Goal: Task Accomplishment & Management: Use online tool/utility

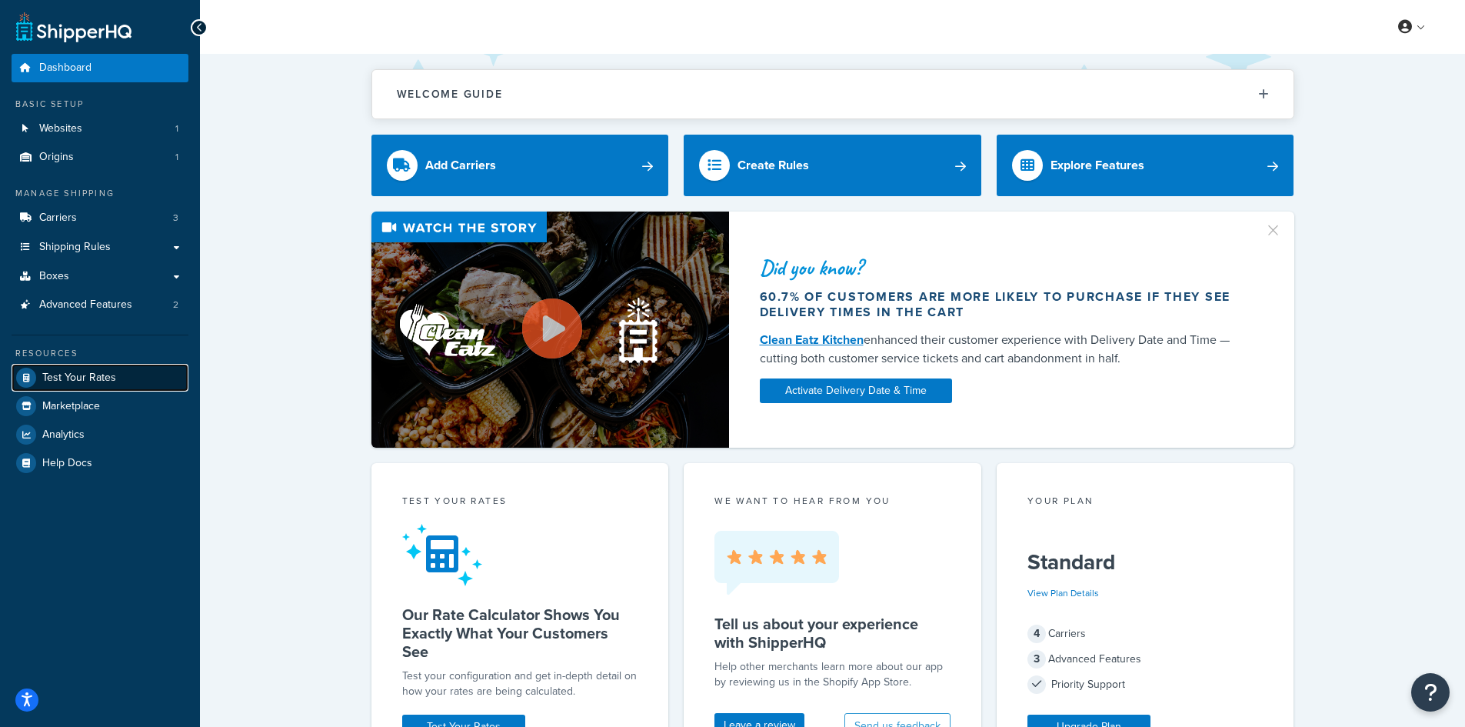
click at [42, 381] on span "Test Your Rates" at bounding box center [79, 377] width 74 height 13
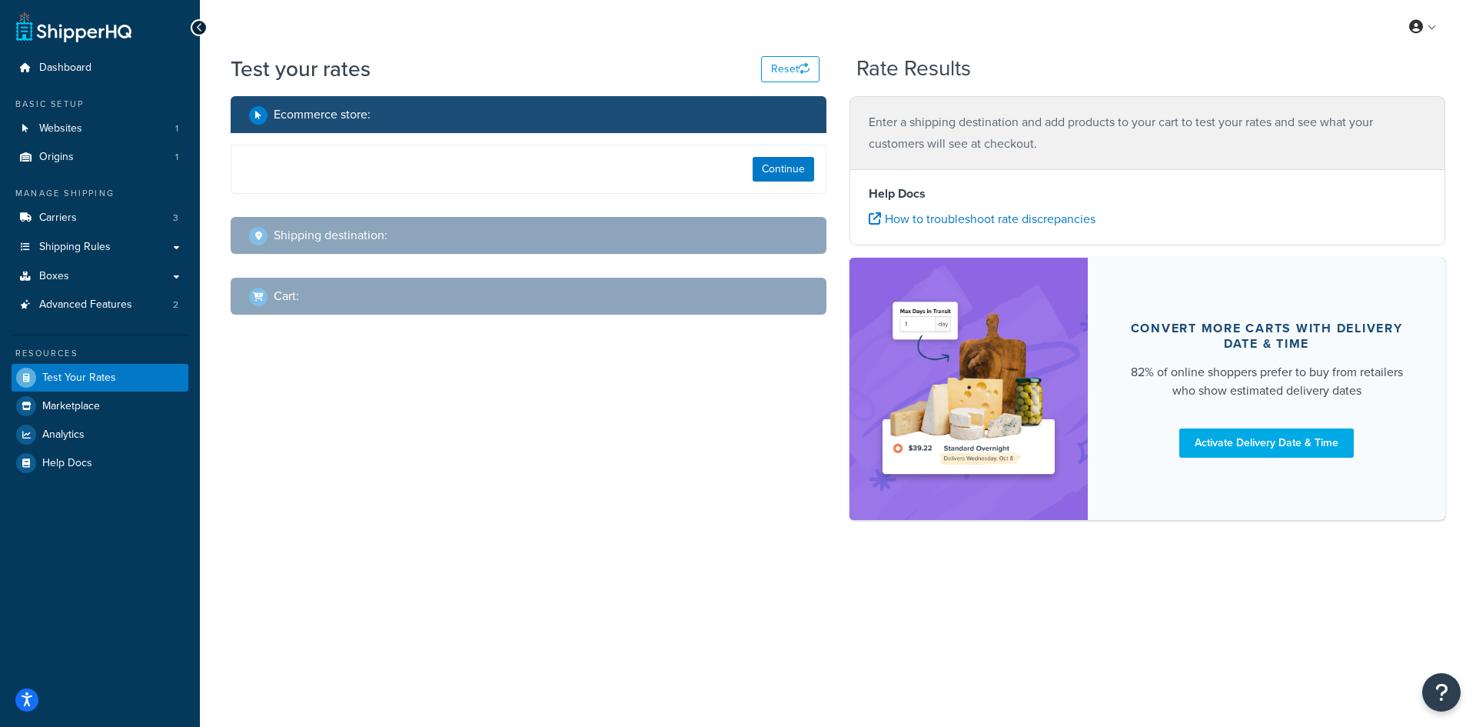
select select "[GEOGRAPHIC_DATA]"
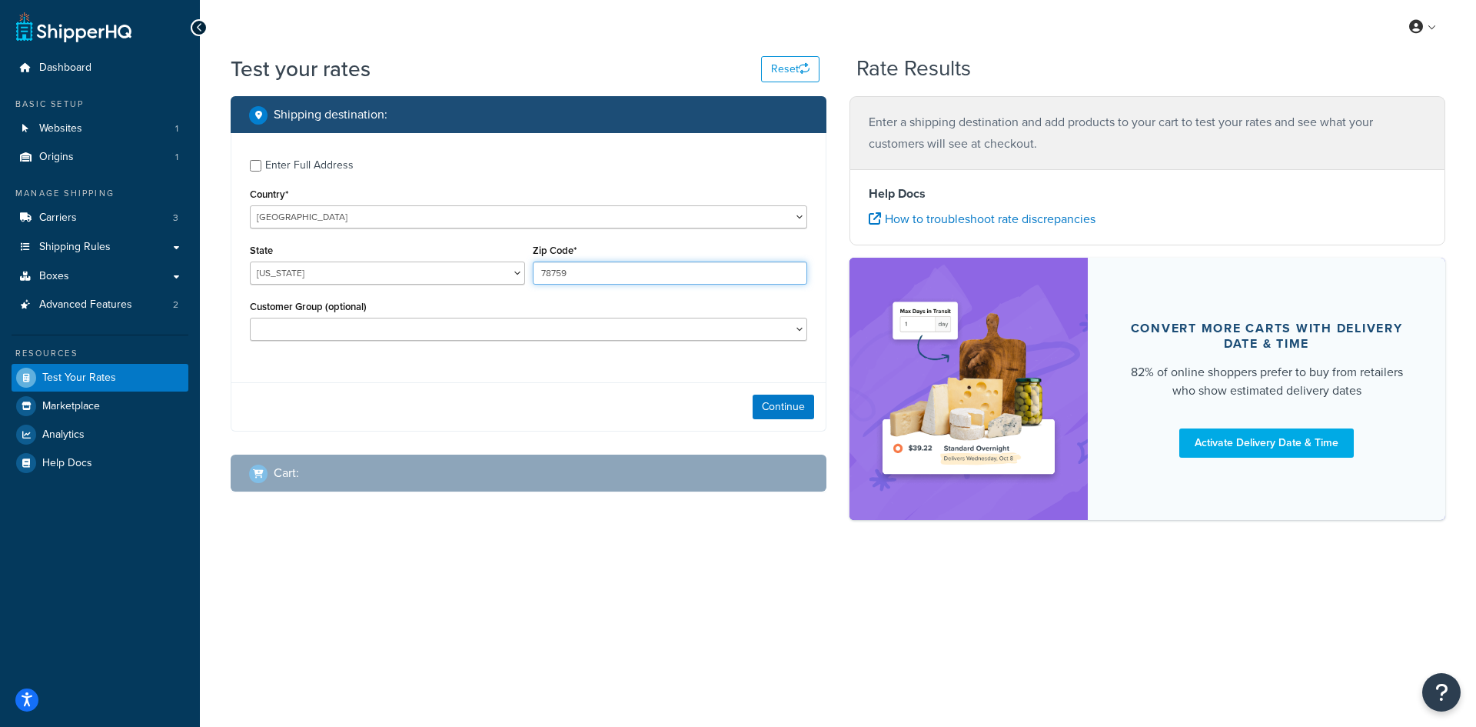
click at [600, 269] on input "78759" at bounding box center [670, 272] width 275 height 23
paste input "95901"
type input "95901"
click at [377, 279] on select "[US_STATE] [US_STATE] [US_STATE] [US_STATE] [US_STATE] Armed Forces Americas Ar…" at bounding box center [387, 272] width 275 height 23
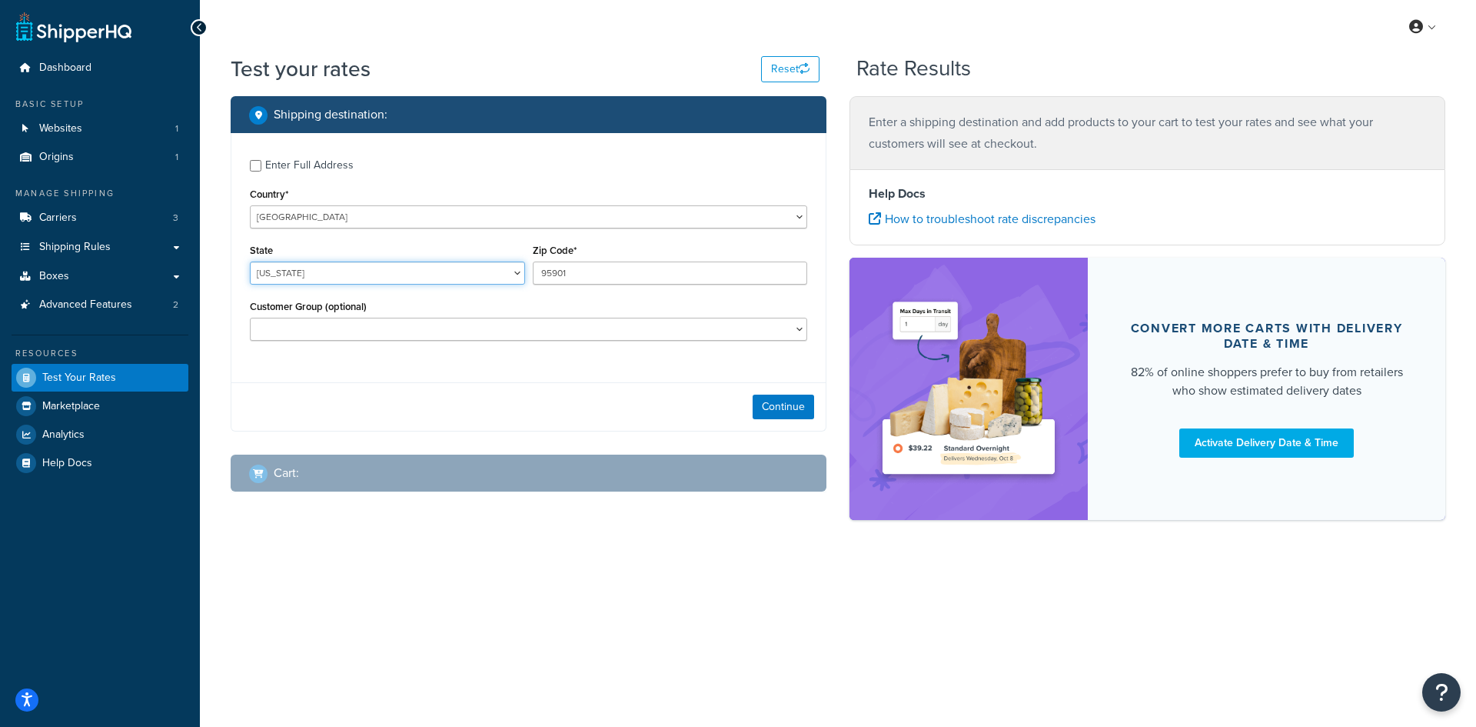
select select "CA"
click at [250, 261] on select "[US_STATE] [US_STATE] [US_STATE] [US_STATE] [US_STATE] Armed Forces Americas Ar…" at bounding box center [387, 272] width 275 height 23
click at [780, 409] on button "Continue" at bounding box center [784, 406] width 62 height 25
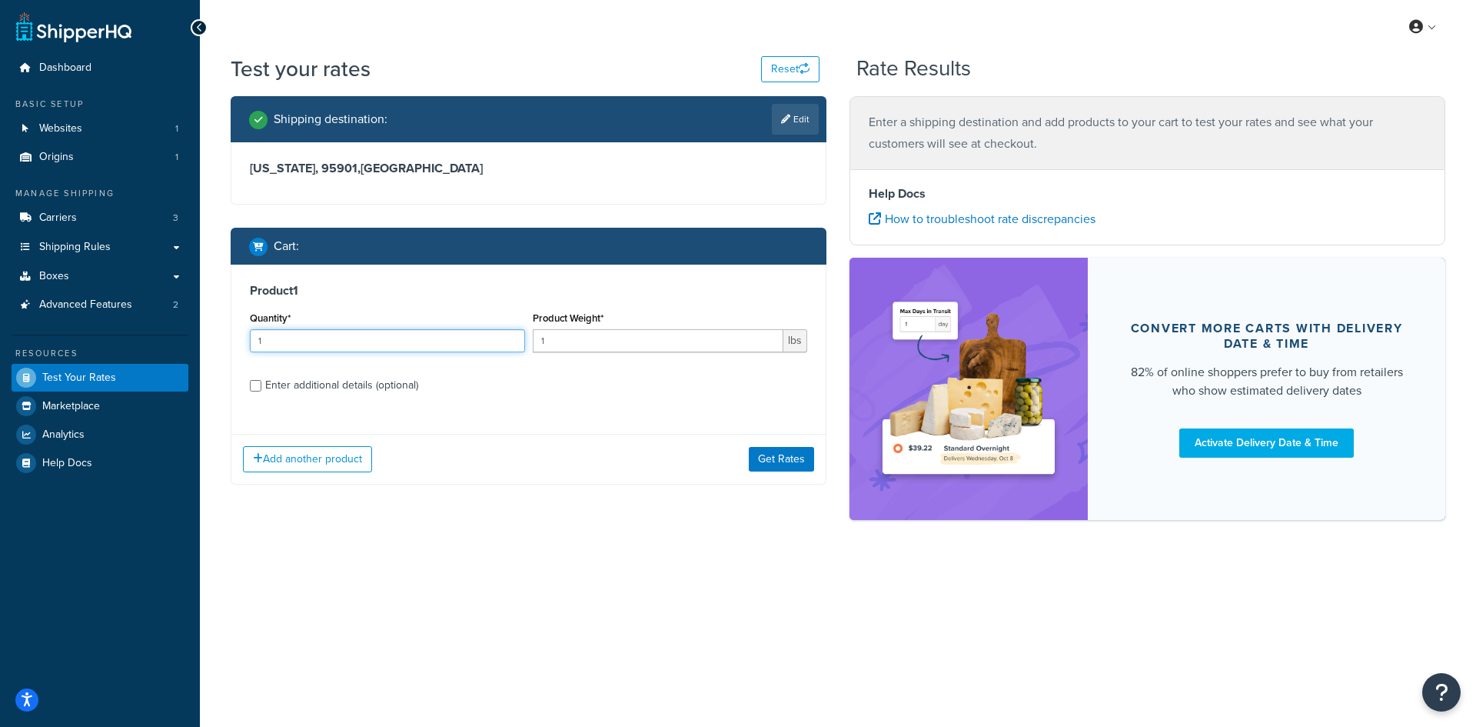
click at [270, 338] on input "1" at bounding box center [387, 340] width 275 height 23
type input "100"
click at [554, 331] on input "1" at bounding box center [658, 340] width 251 height 23
click at [540, 336] on input "10.40" at bounding box center [658, 340] width 251 height 23
type input "0.40"
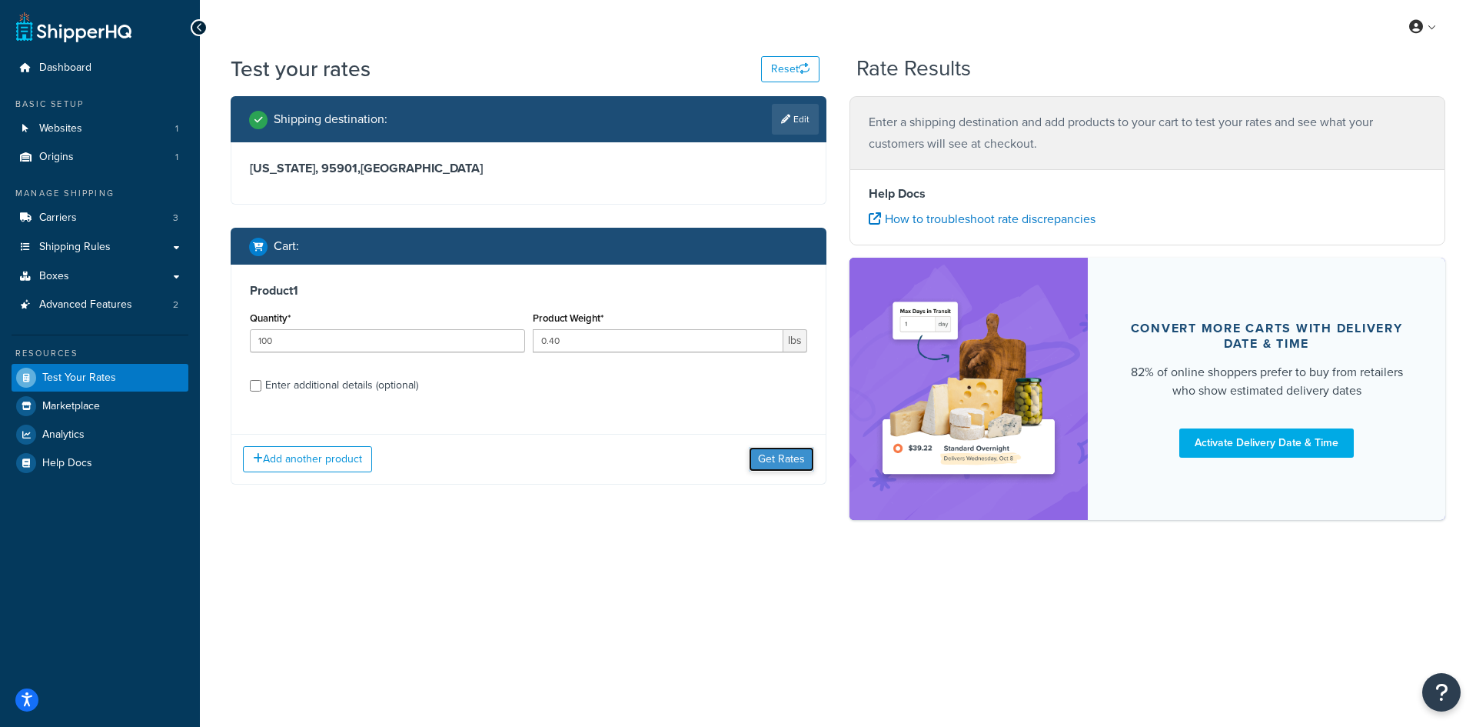
click at [806, 454] on button "Get Rates" at bounding box center [781, 459] width 65 height 25
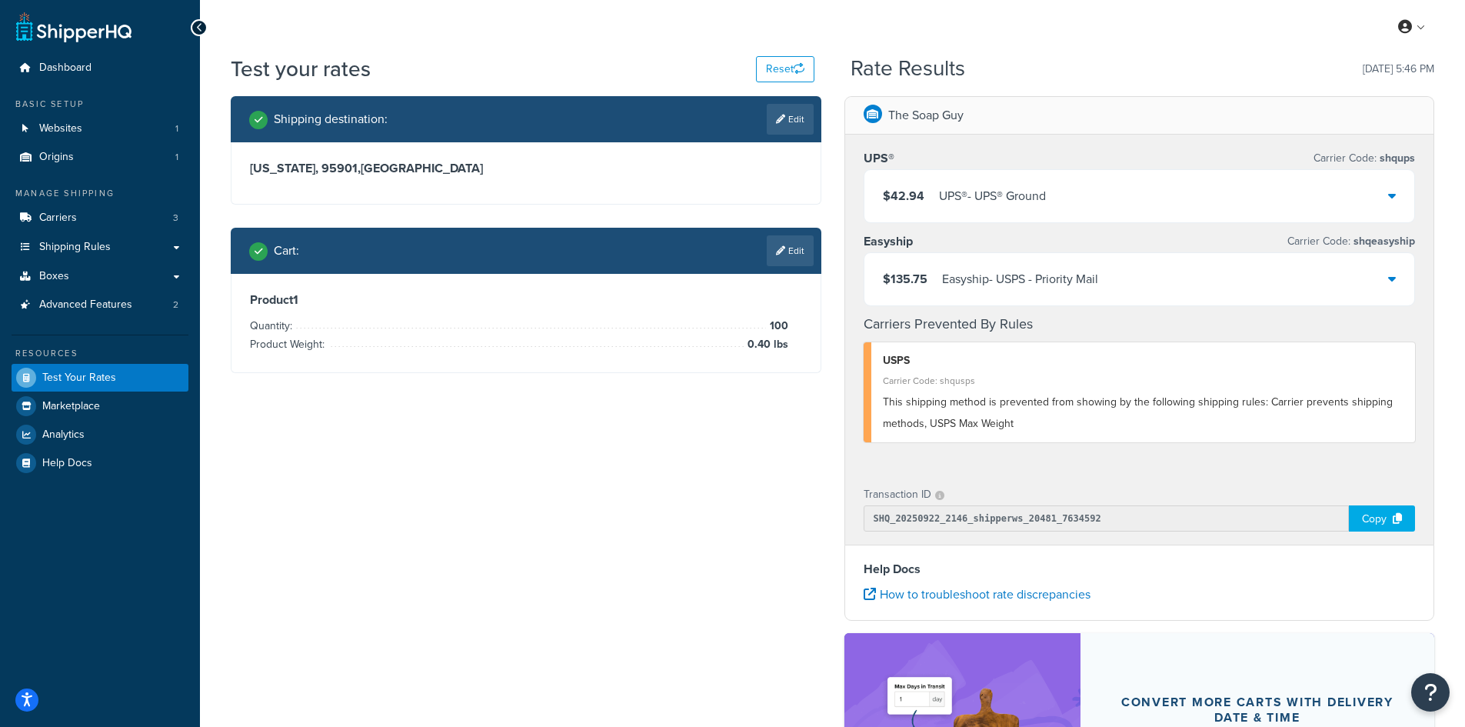
click at [1021, 192] on div "UPS® - UPS® Ground" at bounding box center [992, 196] width 107 height 22
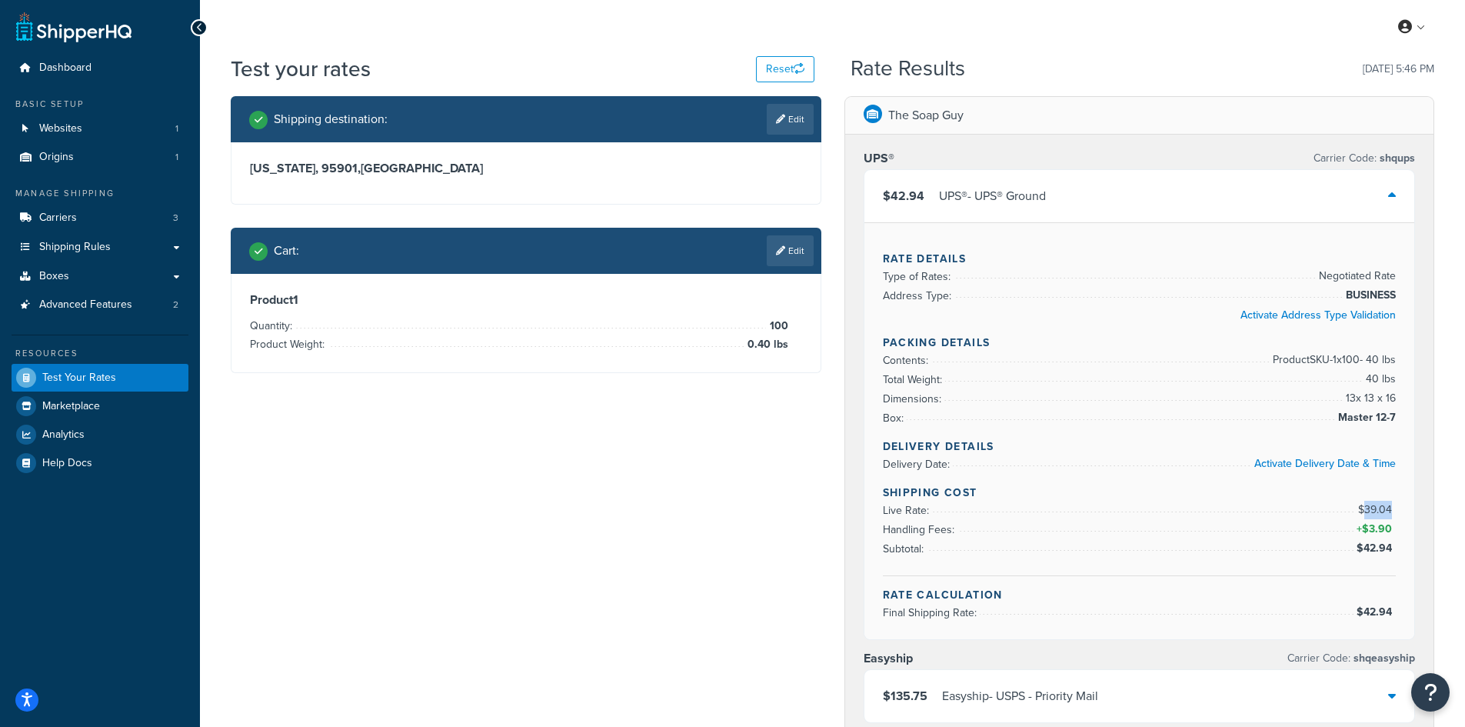
drag, startPoint x: 1390, startPoint y: 508, endPoint x: 1365, endPoint y: 512, distance: 25.7
click at [1365, 512] on span "$39.04" at bounding box center [1377, 509] width 38 height 16
copy span "39.04"
